Goal: Check status: Check status

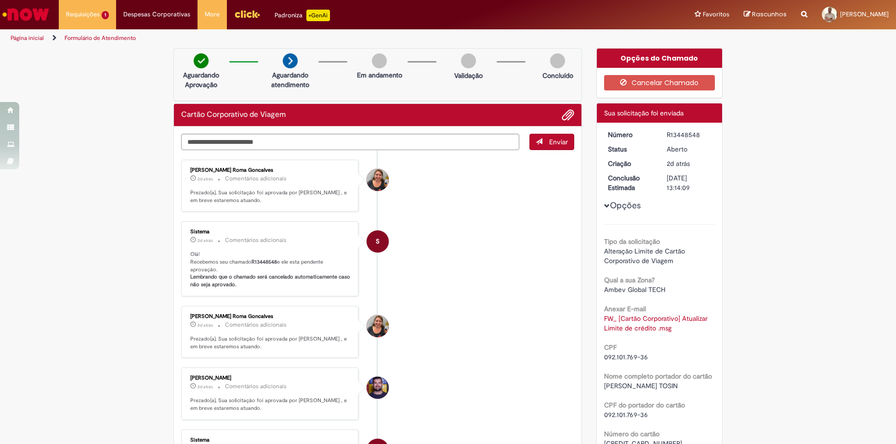
click at [87, 143] on div "Verificar Código de Barras Aguardando Aprovação Aguardando atendimento Em andam…" at bounding box center [448, 423] width 896 height 750
click at [449, 204] on li "[PERSON_NAME] Roma Goncalves 2d atrás 2 dias atrás Comentários adicionais Preza…" at bounding box center [377, 186] width 393 height 52
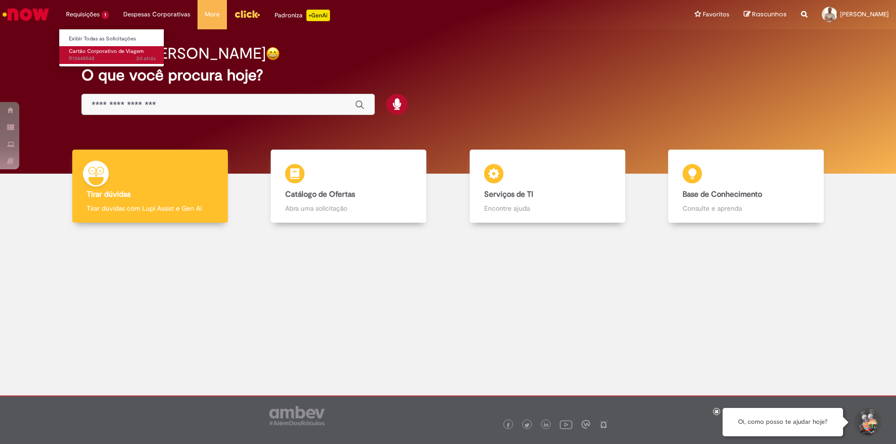
click at [92, 49] on span "Cartão Corporativo de Viagem" at bounding box center [106, 51] width 75 height 7
drag, startPoint x: 86, startPoint y: 56, endPoint x: 90, endPoint y: 21, distance: 35.9
click at [87, 55] on span "2d atrás 2 dias atrás R13448548" at bounding box center [112, 59] width 87 height 8
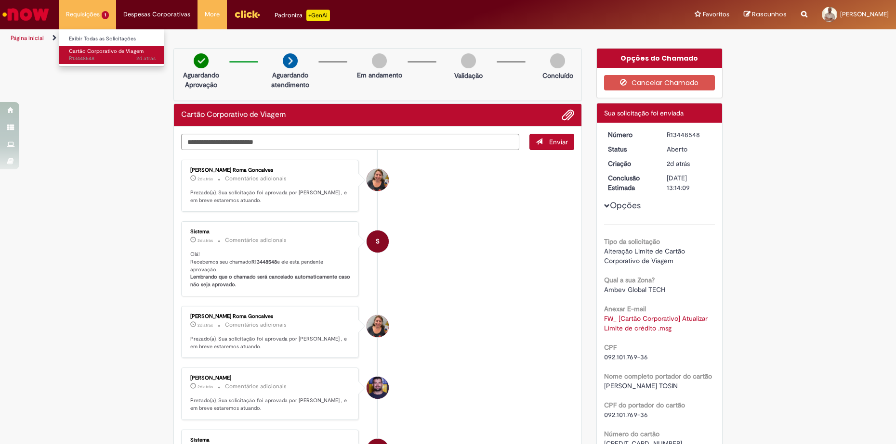
click at [95, 60] on span "2d atrás 2 dias atrás R13448548" at bounding box center [112, 59] width 87 height 8
drag, startPoint x: 696, startPoint y: 131, endPoint x: 654, endPoint y: 139, distance: 42.0
click at [659, 139] on dd "R13448548" at bounding box center [688, 135] width 59 height 10
copy div "R13448548"
